Goal: Information Seeking & Learning: Learn about a topic

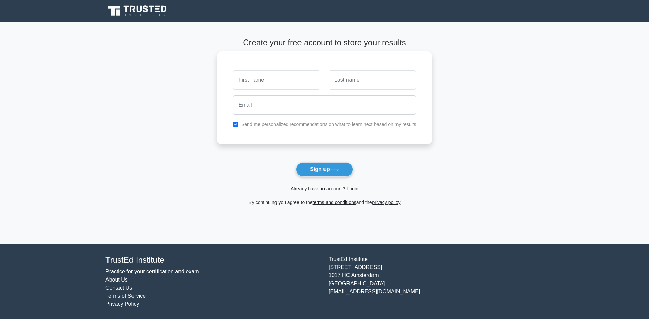
click at [270, 72] on input "text" at bounding box center [277, 80] width 88 height 20
type input "RAZA"
type input "HAIDER"
click at [317, 105] on input "email" at bounding box center [325, 105] width 184 height 20
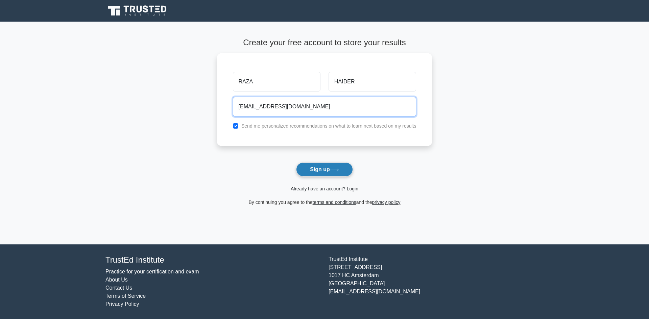
type input "ask2raza@gmail.com"
click at [334, 168] on button "Sign up" at bounding box center [324, 170] width 57 height 14
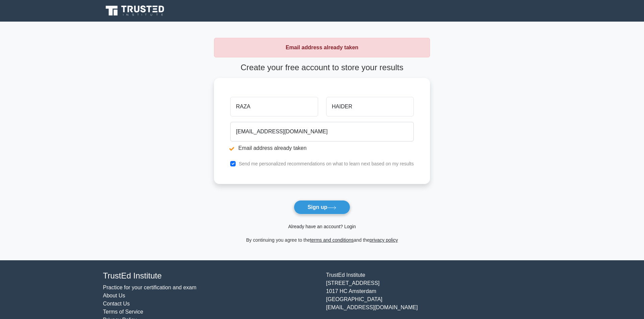
click at [350, 228] on link "Already have an account? Login" at bounding box center [322, 226] width 68 height 5
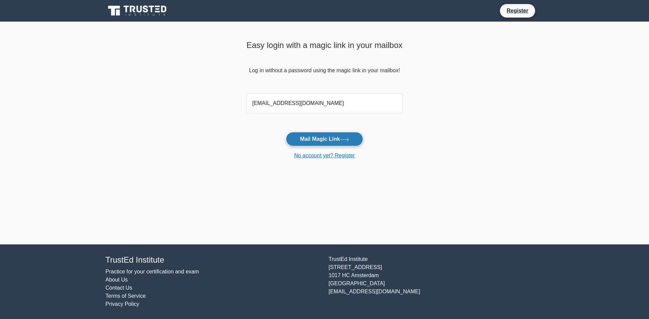
type input "[EMAIL_ADDRESS][DOMAIN_NAME]"
click at [331, 137] on button "Mail Magic Link" at bounding box center [324, 139] width 77 height 14
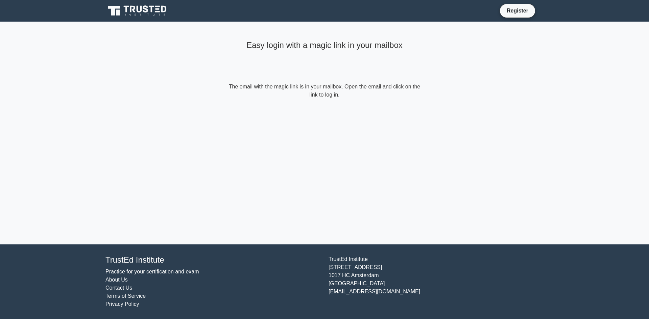
click at [322, 128] on div "Easy login with a magic link in your mailbox The email with the magic link is i…" at bounding box center [324, 133] width 203 height 223
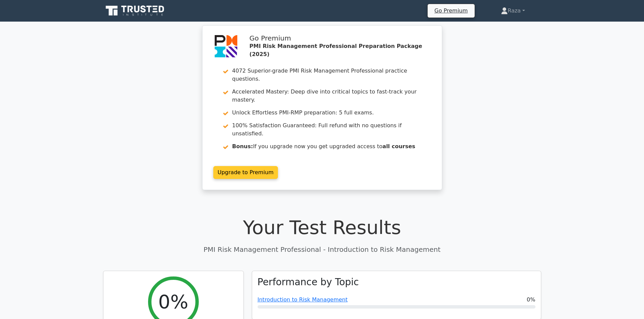
click at [243, 166] on link "Upgrade to Premium" at bounding box center [245, 172] width 65 height 13
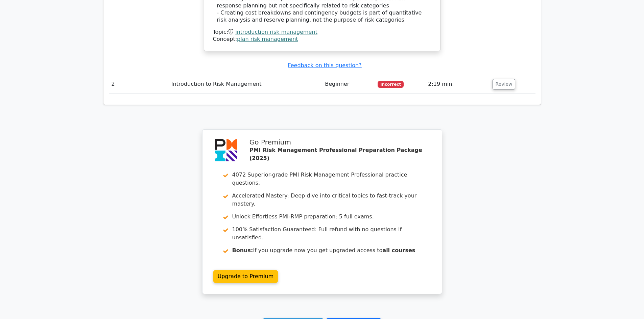
scroll to position [868, 0]
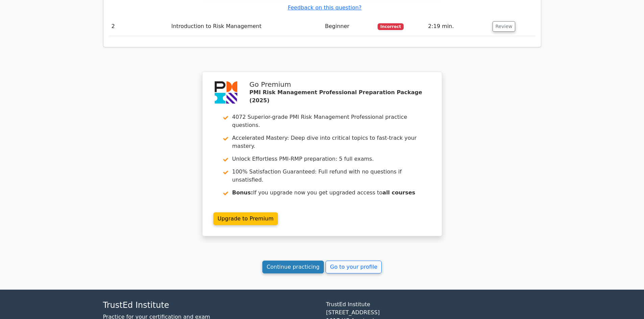
click at [291, 261] on link "Continue practicing" at bounding box center [293, 267] width 62 height 13
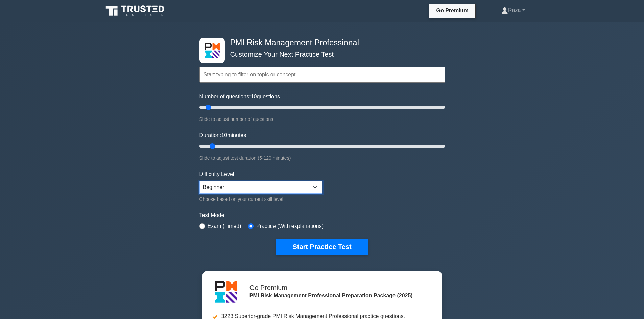
click at [275, 188] on select "Beginner Intermediate Expert" at bounding box center [260, 187] width 123 height 13
click at [274, 188] on select "Beginner Intermediate Expert" at bounding box center [260, 187] width 123 height 13
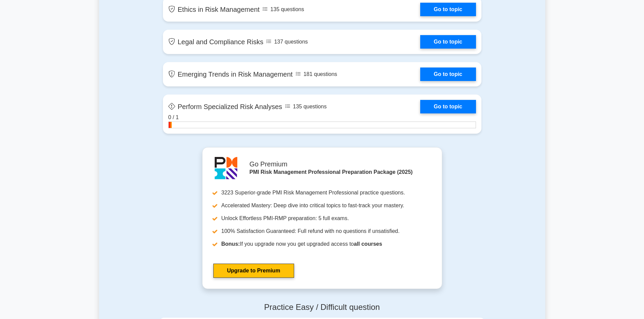
scroll to position [1386, 0]
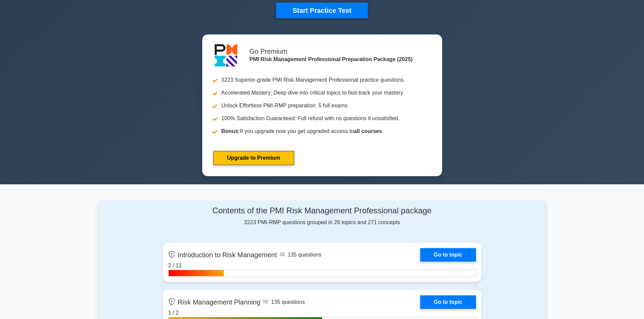
scroll to position [372, 0]
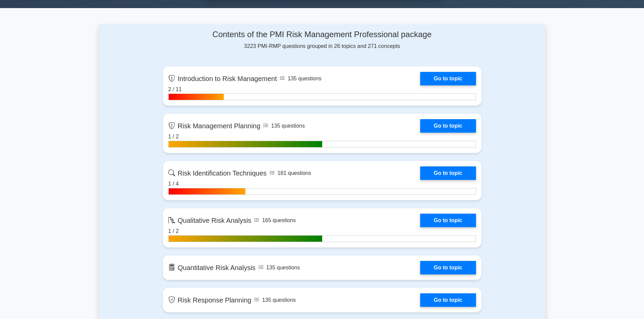
scroll to position [410, 0]
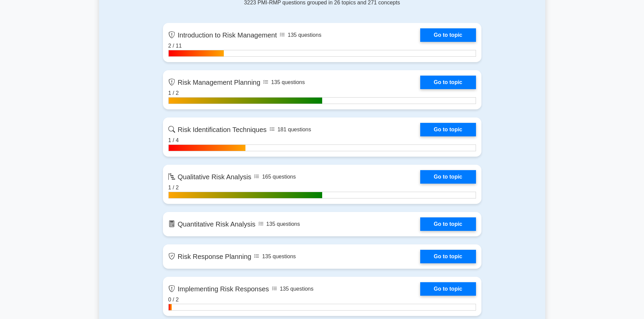
scroll to position [462, 0]
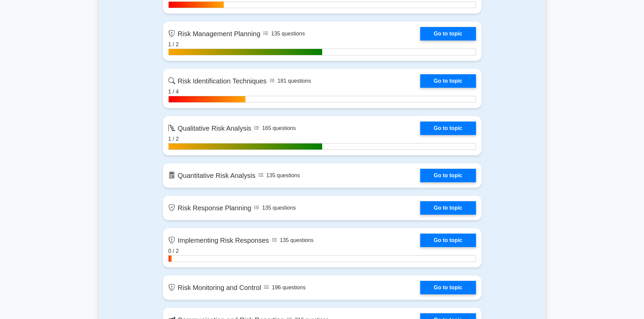
scroll to position [503, 0]
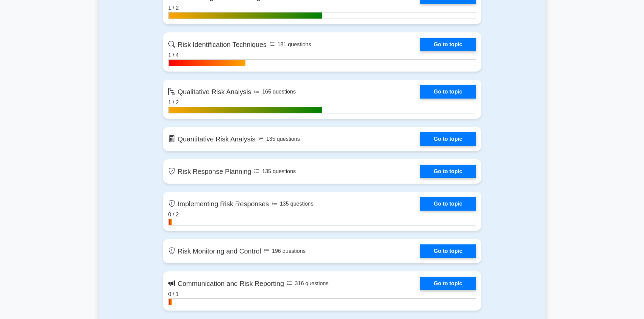
scroll to position [544, 0]
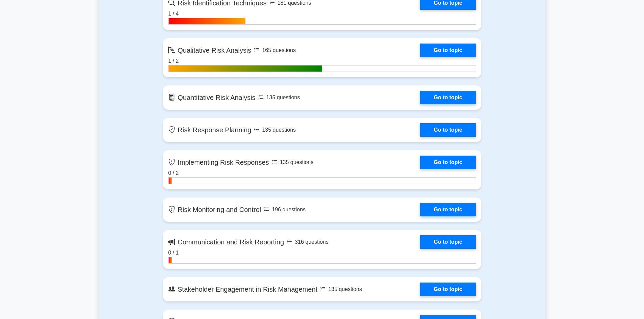
scroll to position [586, 0]
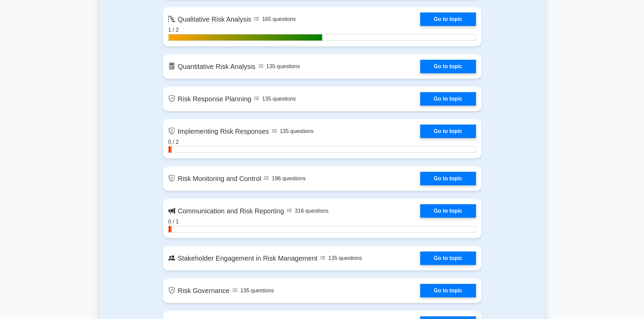
scroll to position [612, 0]
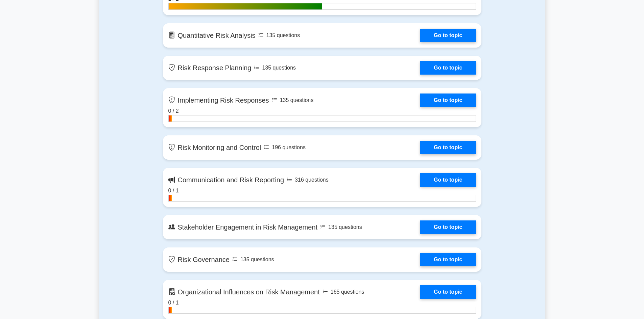
scroll to position [648, 0]
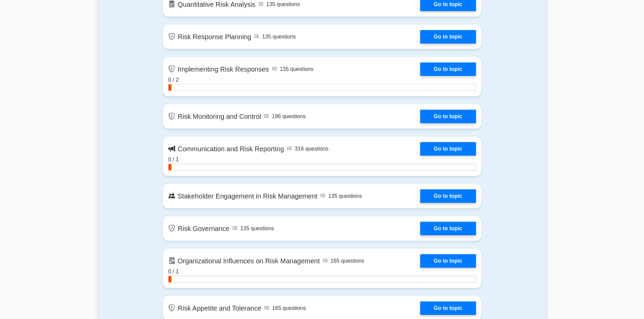
scroll to position [695, 0]
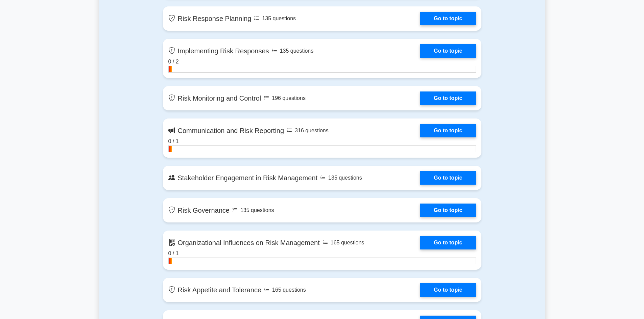
drag, startPoint x: 576, startPoint y: 182, endPoint x: 589, endPoint y: 163, distance: 23.4
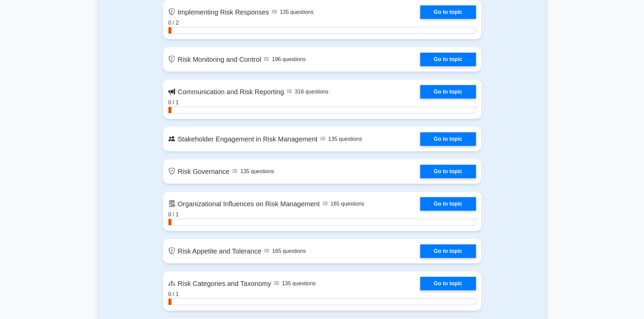
scroll to position [739, 0]
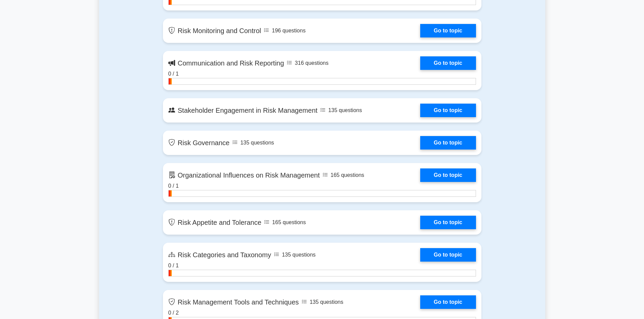
scroll to position [776, 0]
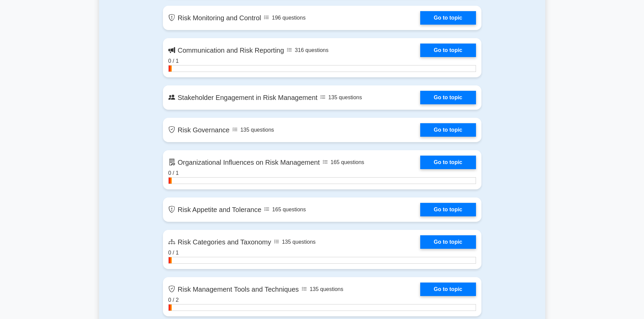
drag, startPoint x: 580, startPoint y: 210, endPoint x: 621, endPoint y: 186, distance: 47.8
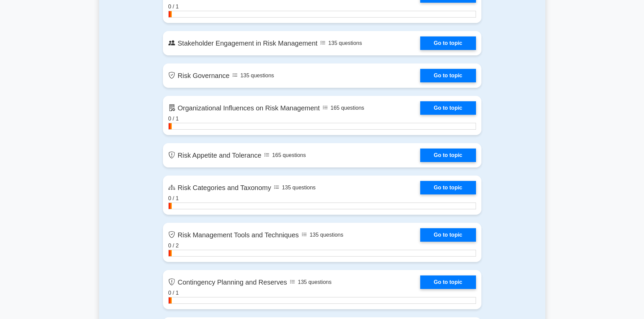
scroll to position [833, 0]
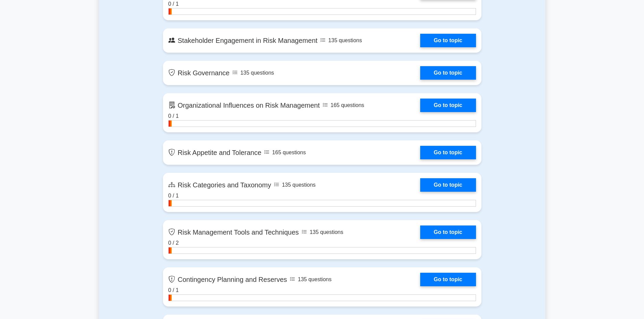
click at [573, 199] on main "PMI Risk Management Professional Customize Your Next Practice Test Topics Intro…" at bounding box center [322, 322] width 644 height 2266
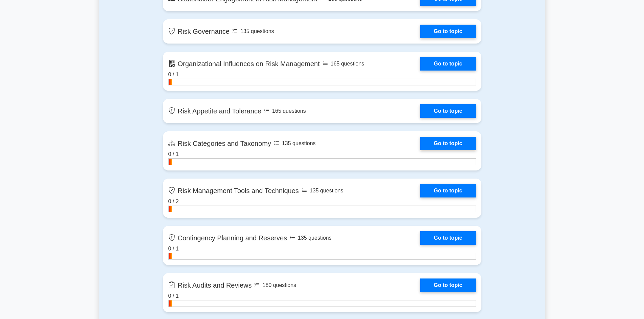
scroll to position [879, 0]
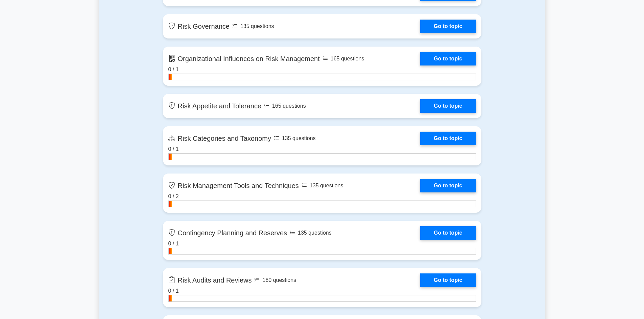
click at [588, 198] on main "PMI Risk Management Professional Customize Your Next Practice Test Topics Intro…" at bounding box center [322, 275] width 644 height 2266
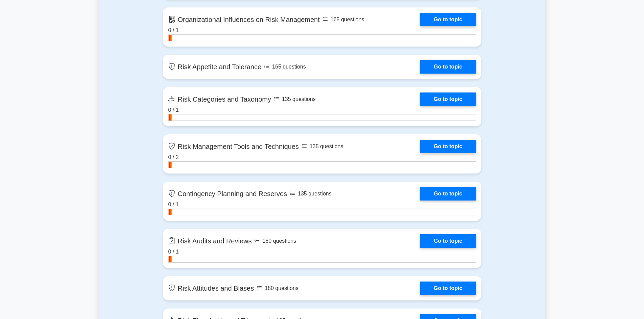
scroll to position [921, 0]
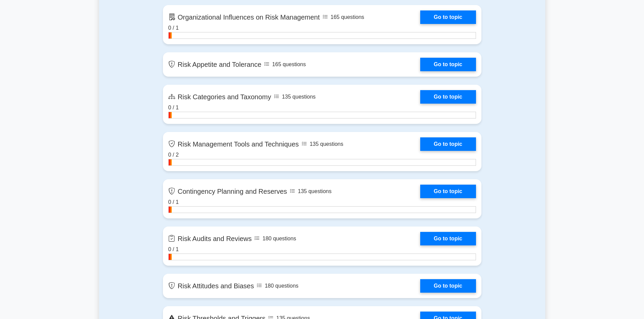
drag, startPoint x: 580, startPoint y: 212, endPoint x: 604, endPoint y: 203, distance: 26.2
click at [580, 212] on main "PMI Risk Management Professional Customize Your Next Practice Test Topics Intro…" at bounding box center [322, 234] width 644 height 2266
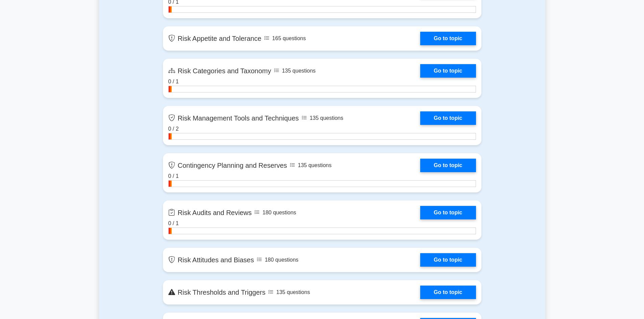
scroll to position [950, 0]
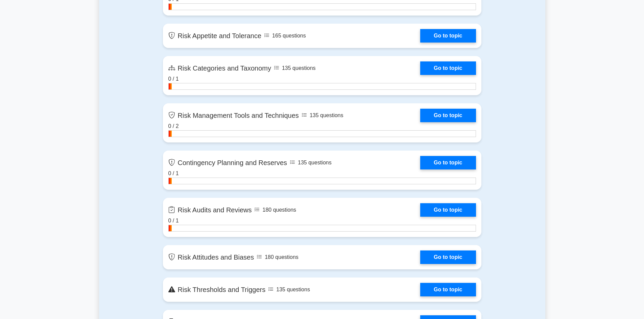
click at [568, 204] on main "PMI Risk Management Professional Customize Your Next Practice Test Topics Intro…" at bounding box center [322, 205] width 644 height 2266
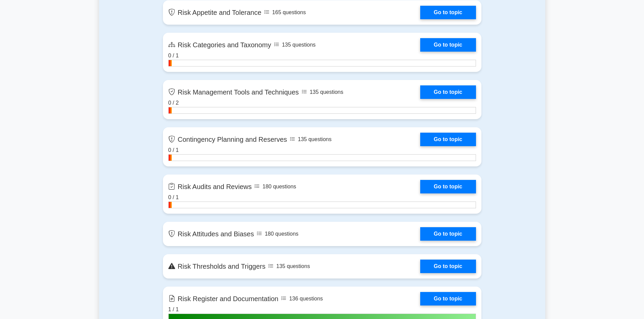
scroll to position [978, 0]
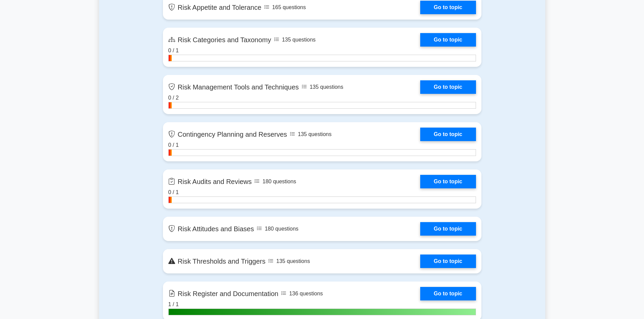
click at [587, 210] on main "PMI Risk Management Professional Customize Your Next Practice Test Topics Intro…" at bounding box center [322, 177] width 644 height 2266
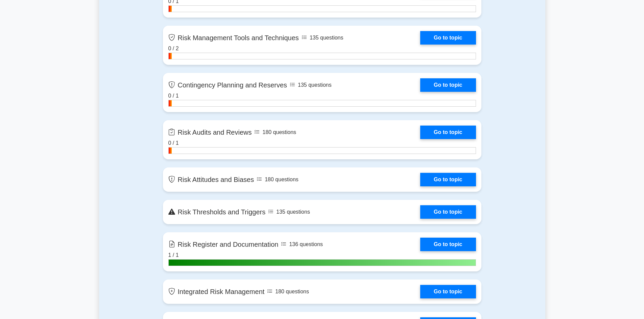
scroll to position [1022, 0]
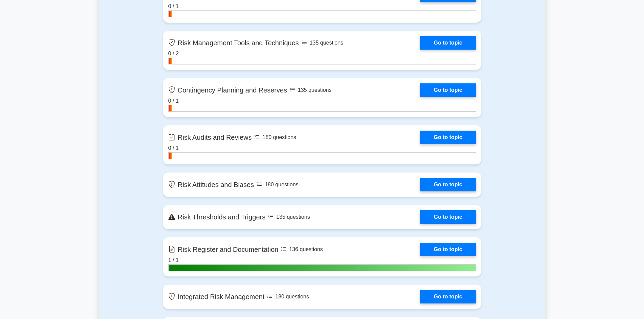
click at [576, 186] on main "PMI Risk Management Professional Customize Your Next Practice Test Topics Intro…" at bounding box center [322, 132] width 644 height 2266
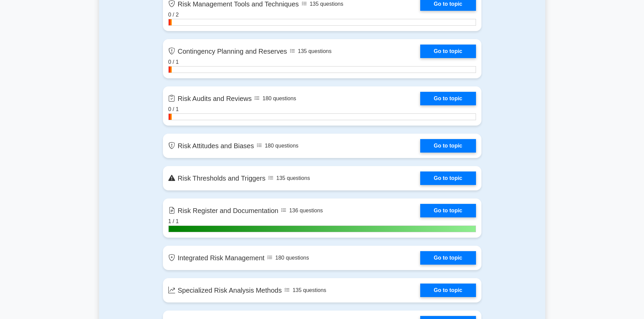
scroll to position [1064, 0]
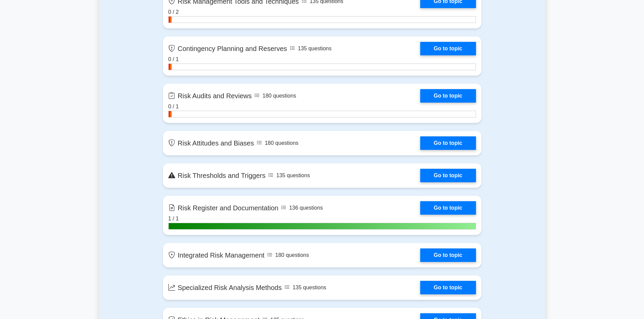
click at [564, 219] on main "PMI Risk Management Professional Customize Your Next Practice Test Topics Intro…" at bounding box center [322, 91] width 644 height 2266
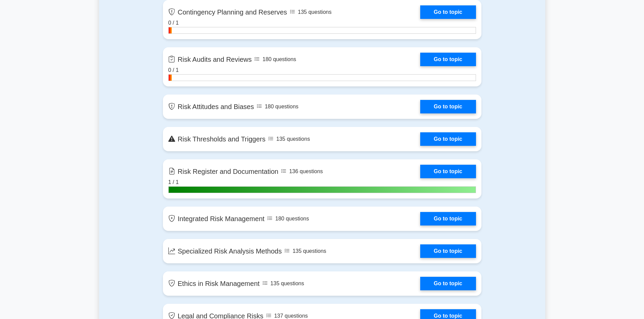
scroll to position [1090, 0]
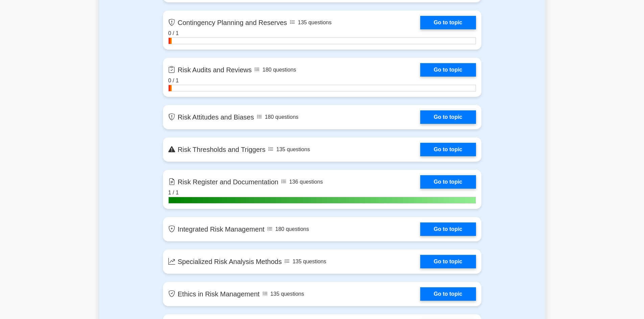
click at [584, 197] on main "PMI Risk Management Professional Customize Your Next Practice Test Topics Intro…" at bounding box center [322, 65] width 644 height 2266
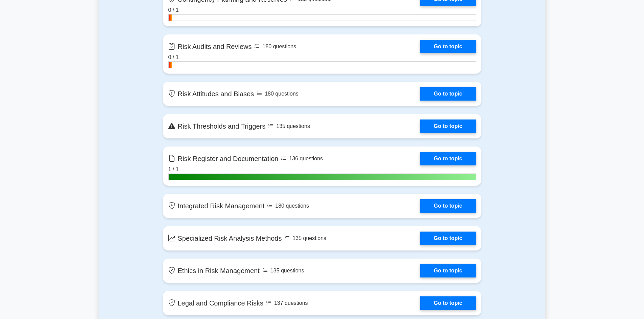
scroll to position [1118, 0]
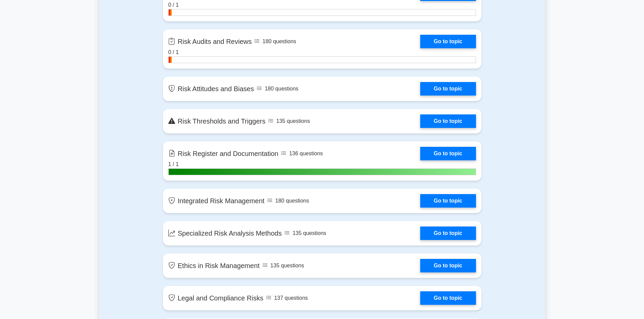
drag, startPoint x: 561, startPoint y: 195, endPoint x: 564, endPoint y: 205, distance: 10.1
click at [561, 195] on main "PMI Risk Management Professional Customize Your Next Practice Test Topics Intro…" at bounding box center [322, 36] width 644 height 2266
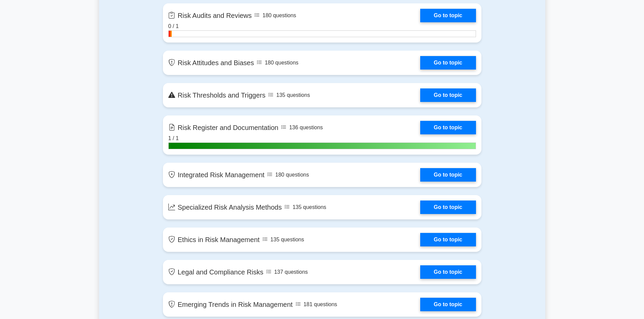
scroll to position [1155, 0]
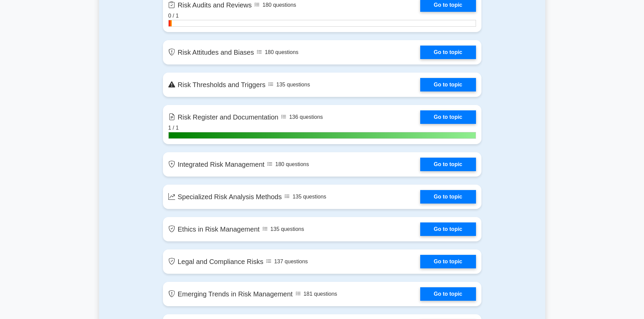
click at [587, 202] on main "PMI Risk Management Professional Customize Your Next Practice Test Topics Intro…" at bounding box center [322, 0] width 644 height 2266
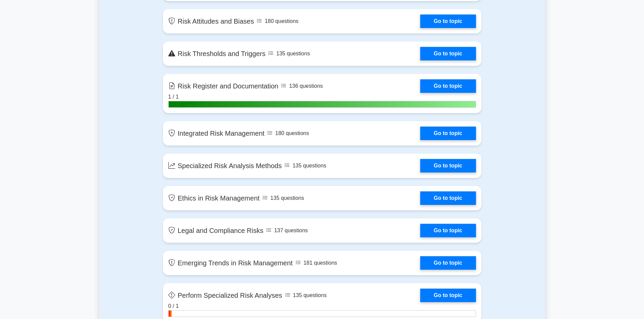
scroll to position [1189, 0]
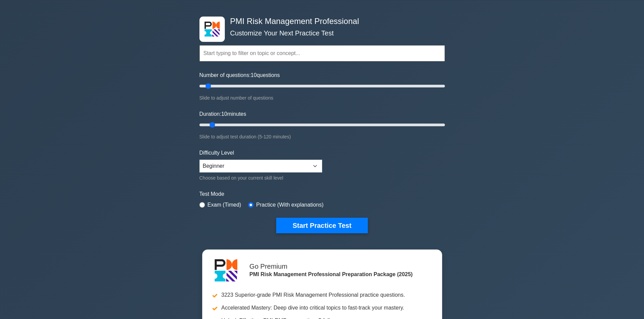
scroll to position [0, 0]
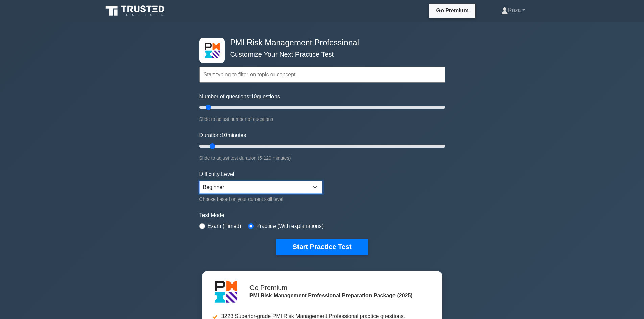
click at [261, 186] on select "Beginner Intermediate Expert" at bounding box center [260, 187] width 123 height 13
click at [260, 186] on select "Beginner Intermediate Expert" at bounding box center [260, 187] width 123 height 13
click at [260, 185] on select "Beginner Intermediate Expert" at bounding box center [260, 187] width 123 height 13
click at [404, 198] on form "Topics Introduction to Risk Management Risk Management Planning Risk Identifica…" at bounding box center [321, 150] width 245 height 209
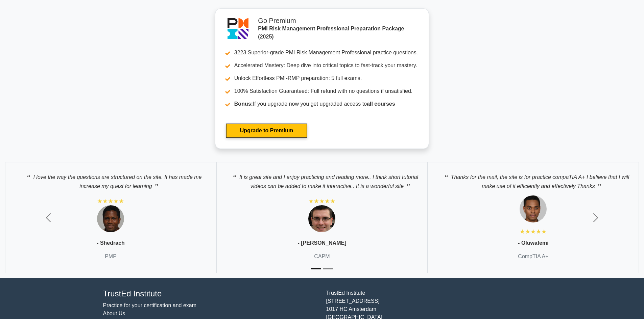
scroll to position [2016, 0]
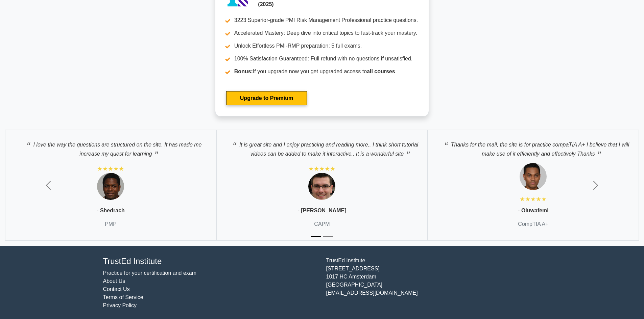
click at [329, 235] on button "Slide 2" at bounding box center [328, 237] width 10 height 8
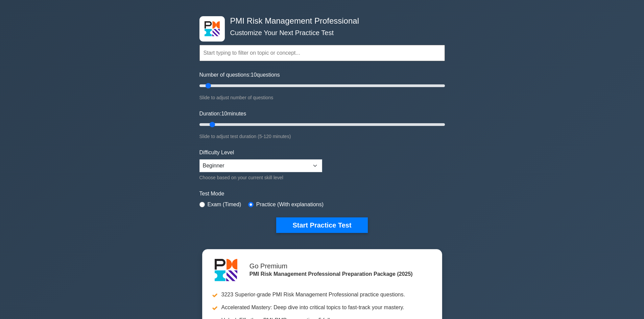
scroll to position [21, 0]
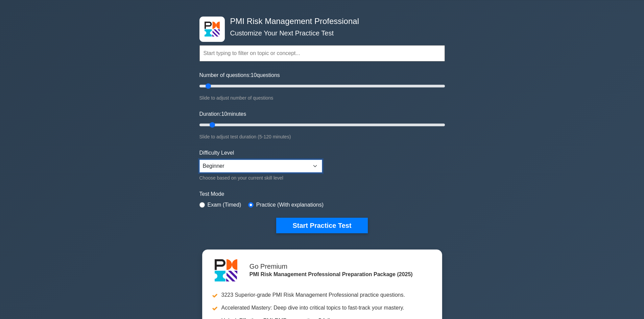
click at [280, 168] on select "Beginner Intermediate Expert" at bounding box center [260, 166] width 123 height 13
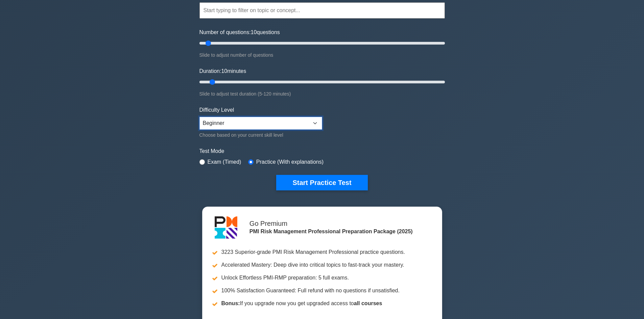
scroll to position [157, 0]
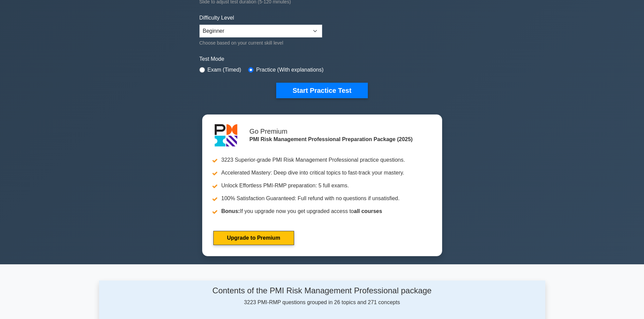
click at [547, 168] on div "PMI Risk Management Professional Customize Your Next Practice Test Topics Intro…" at bounding box center [322, 65] width 644 height 400
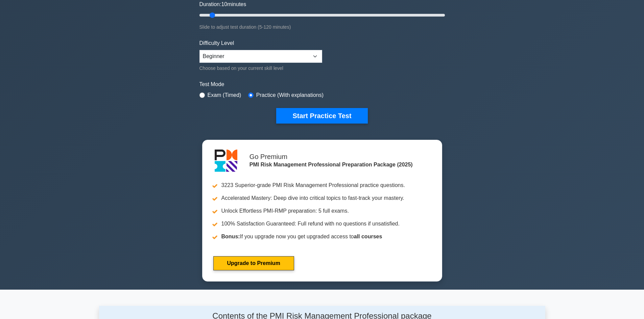
scroll to position [123, 0]
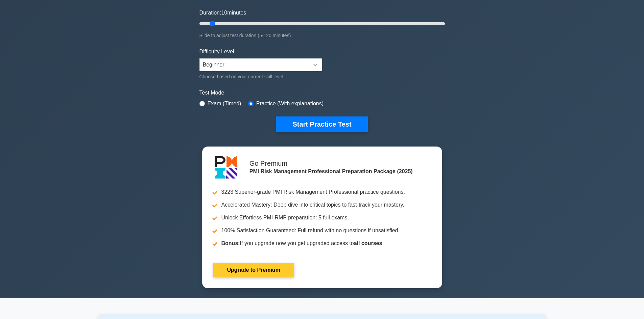
click at [266, 272] on link "Upgrade to Premium" at bounding box center [253, 270] width 81 height 14
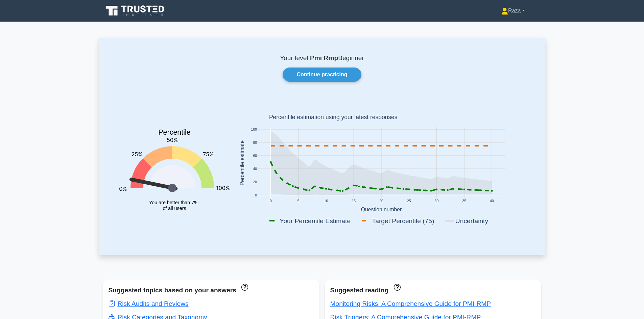
click at [522, 10] on link "Raza" at bounding box center [513, 11] width 56 height 14
click at [322, 77] on link "Continue practicing" at bounding box center [322, 75] width 78 height 14
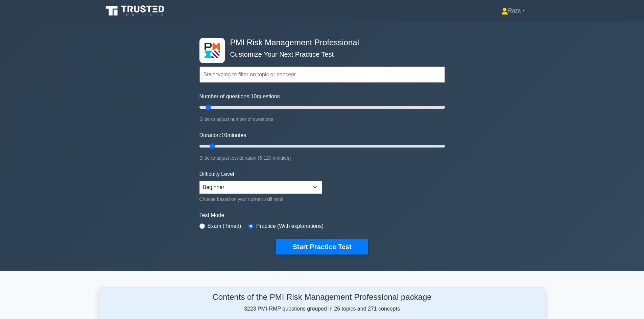
click at [525, 12] on link "Raza" at bounding box center [513, 11] width 56 height 14
drag, startPoint x: 499, startPoint y: 34, endPoint x: 500, endPoint y: 45, distance: 11.2
click at [499, 34] on link "Settings" at bounding box center [511, 37] width 53 height 11
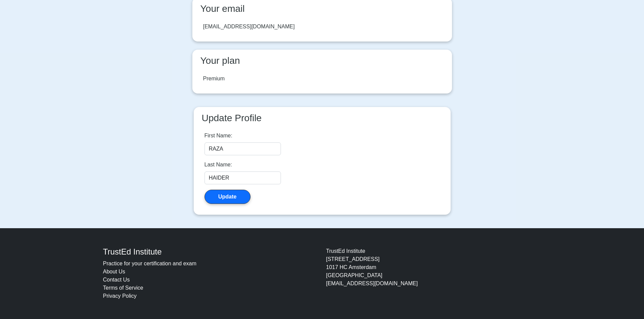
scroll to position [17, 0]
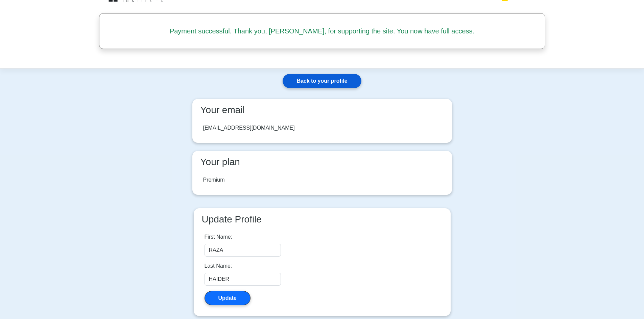
click at [309, 84] on link "Back to your profile" at bounding box center [322, 81] width 78 height 14
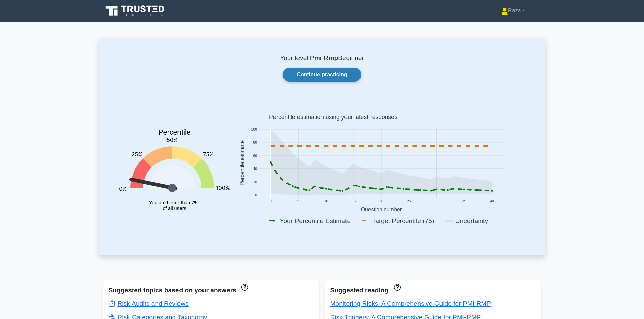
click at [320, 77] on link "Continue practicing" at bounding box center [322, 75] width 78 height 14
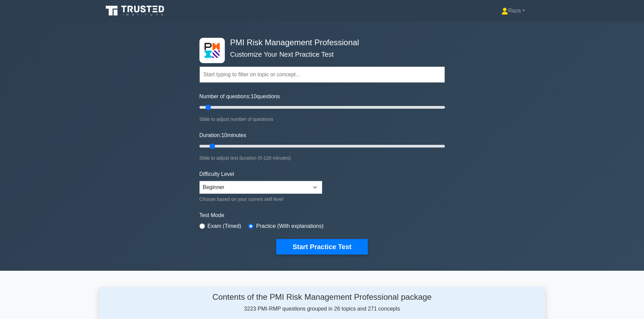
click at [258, 77] on input "text" at bounding box center [321, 75] width 245 height 16
